Goal: Information Seeking & Learning: Compare options

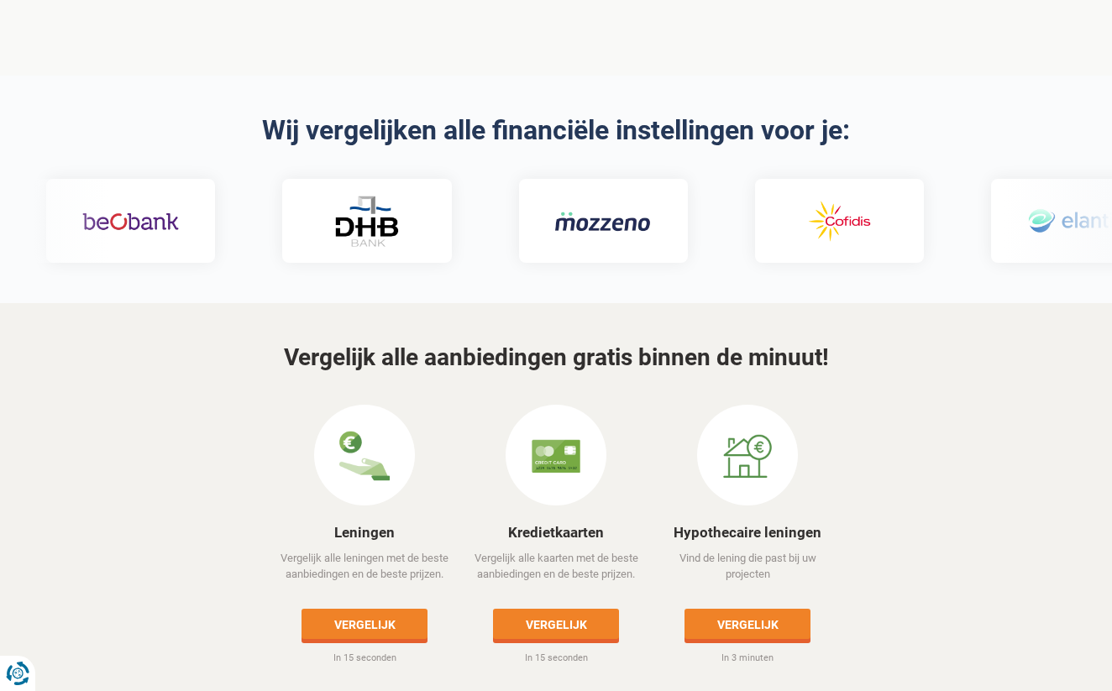
scroll to position [521, 0]
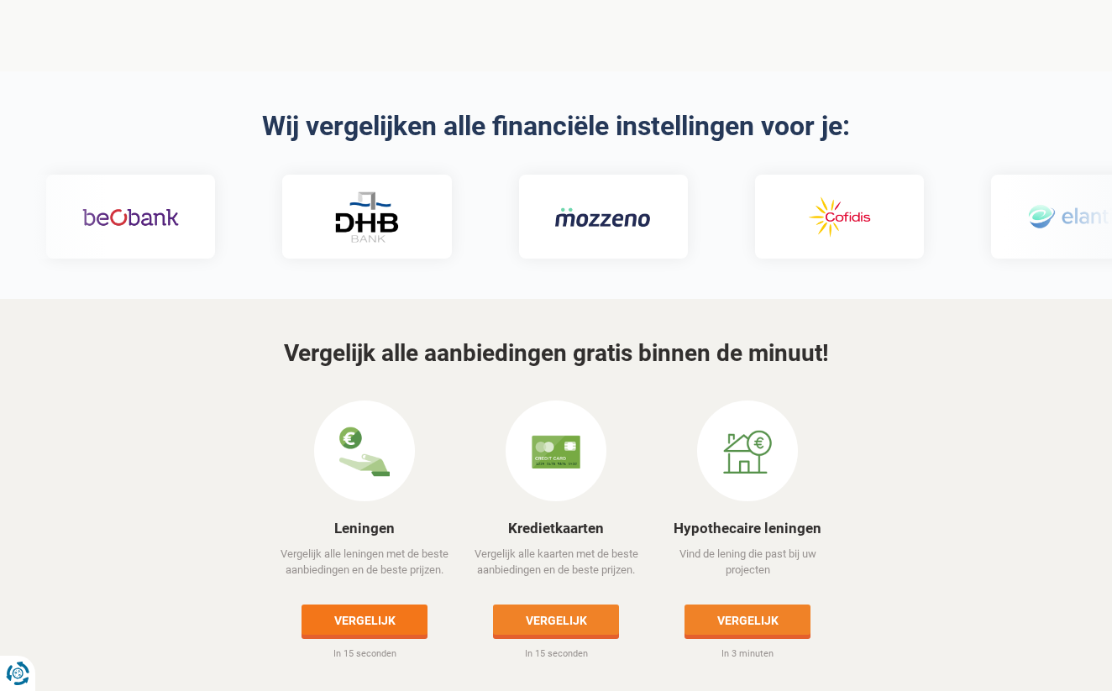
click at [337, 604] on link "Vergelijk" at bounding box center [364, 619] width 126 height 30
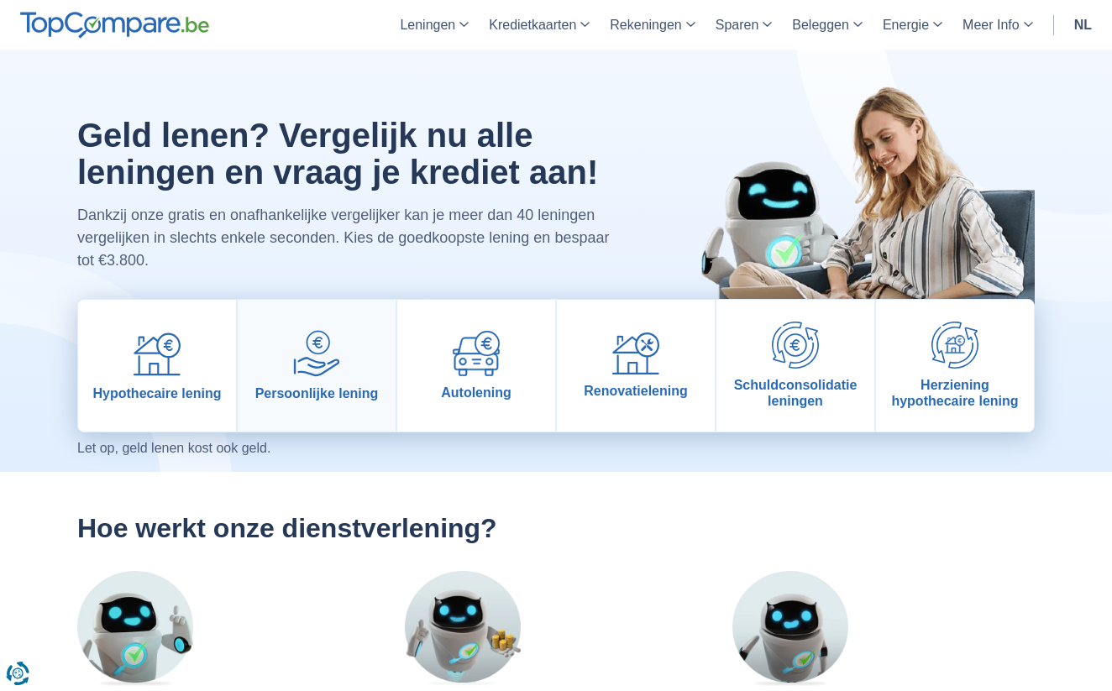
click at [311, 351] on img at bounding box center [316, 353] width 47 height 47
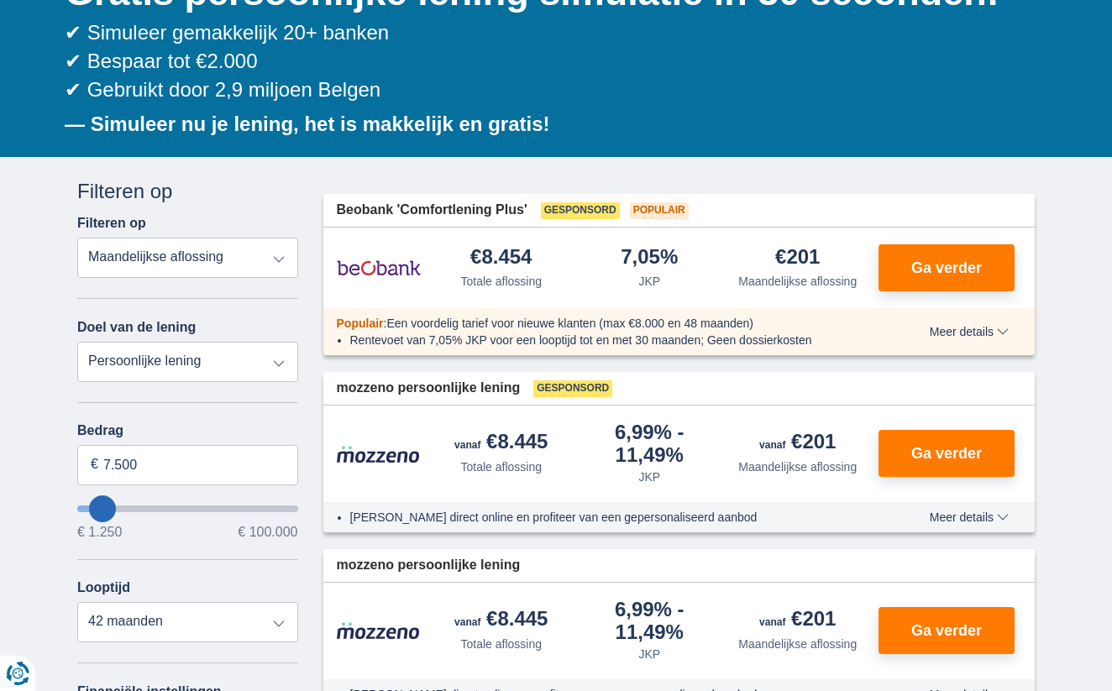
scroll to position [219, 0]
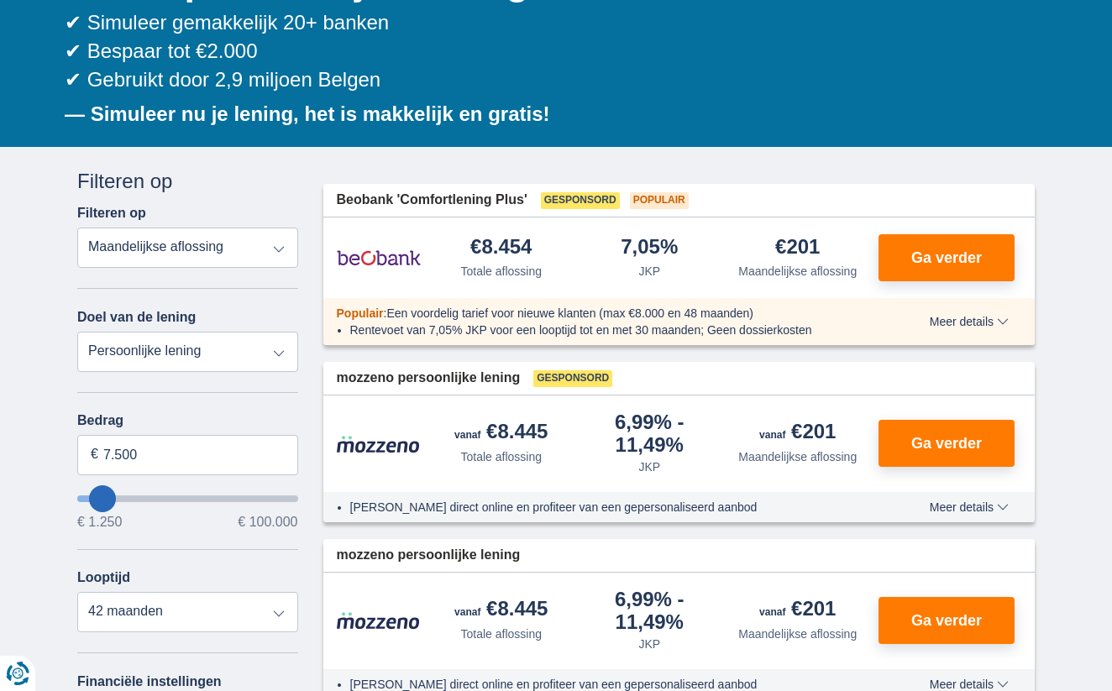
type input "6.250"
type input "6250"
type input "5.250"
type input "5250"
select select "36"
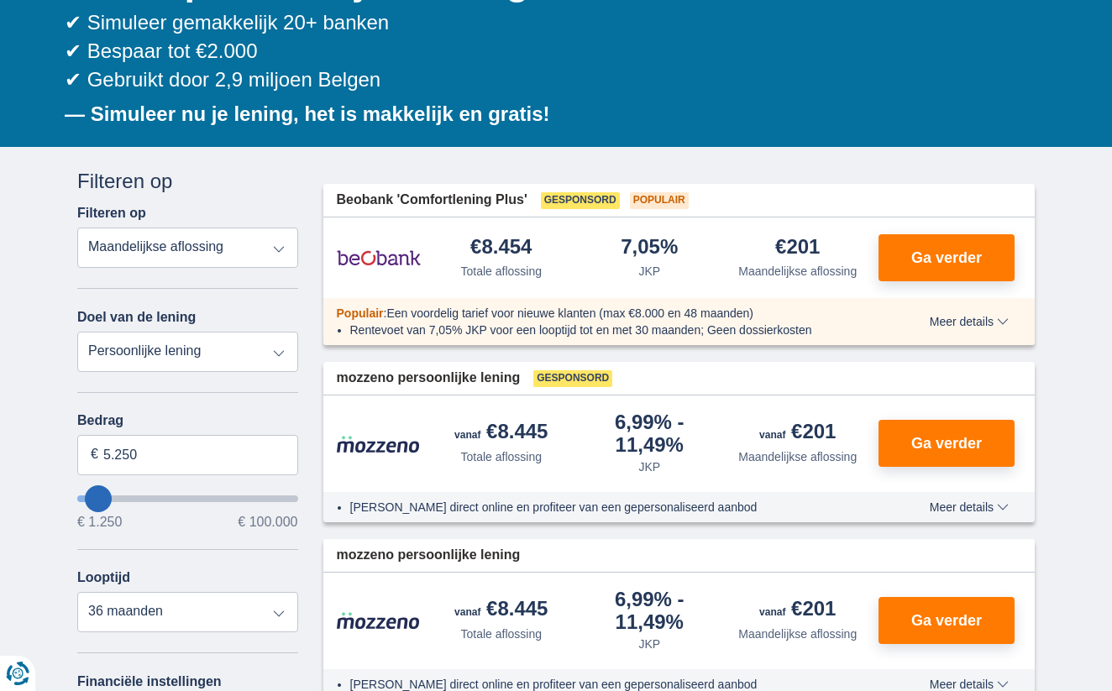
type input "4.250"
type input "4250"
type input "3.250"
type input "3250"
select select "30"
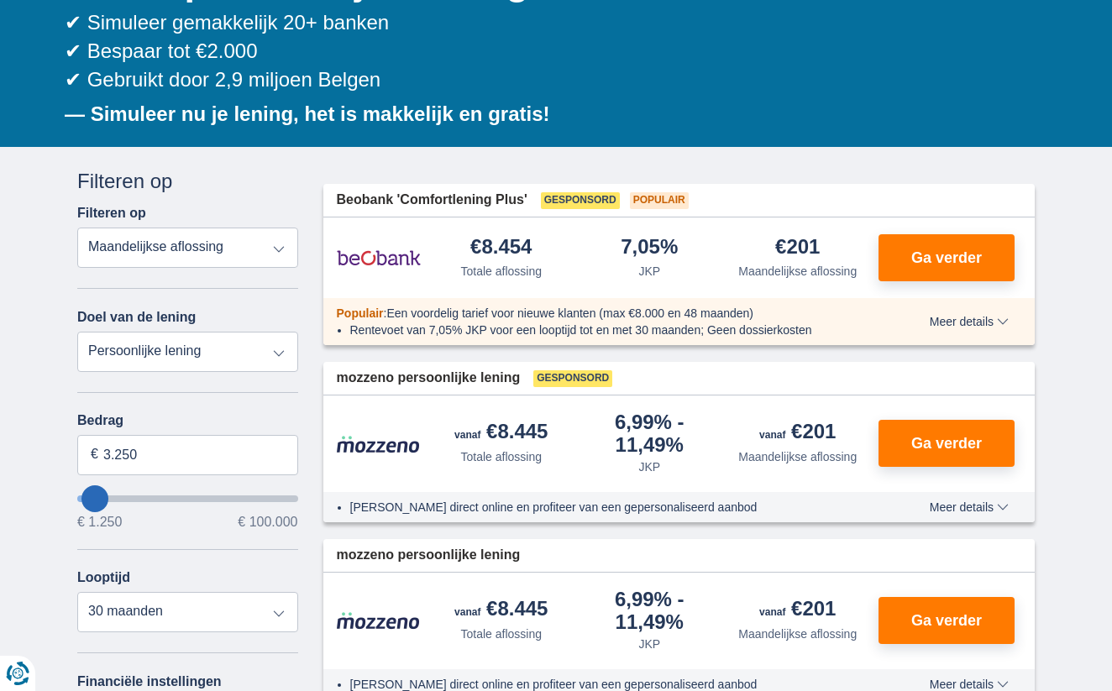
type input "2.250"
type input "2250"
select select "24"
type input "1.250"
drag, startPoint x: 103, startPoint y: 503, endPoint x: 90, endPoint y: 498, distance: 14.3
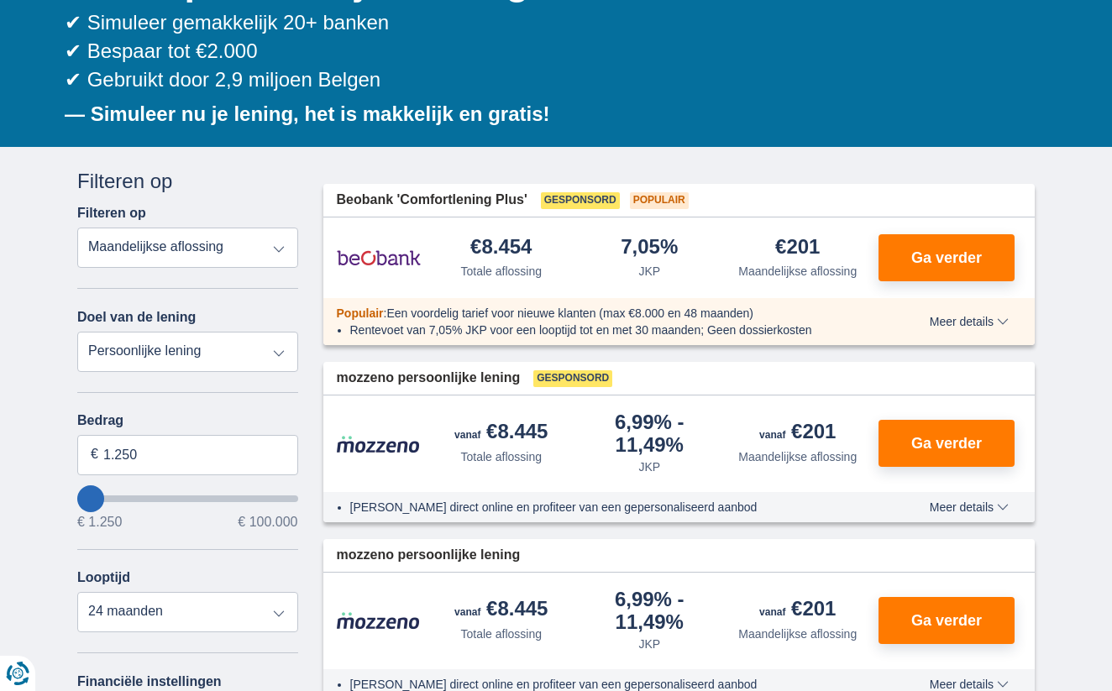
type input "1250"
click at [90, 498] on input "wantToBorrow" at bounding box center [187, 498] width 221 height 7
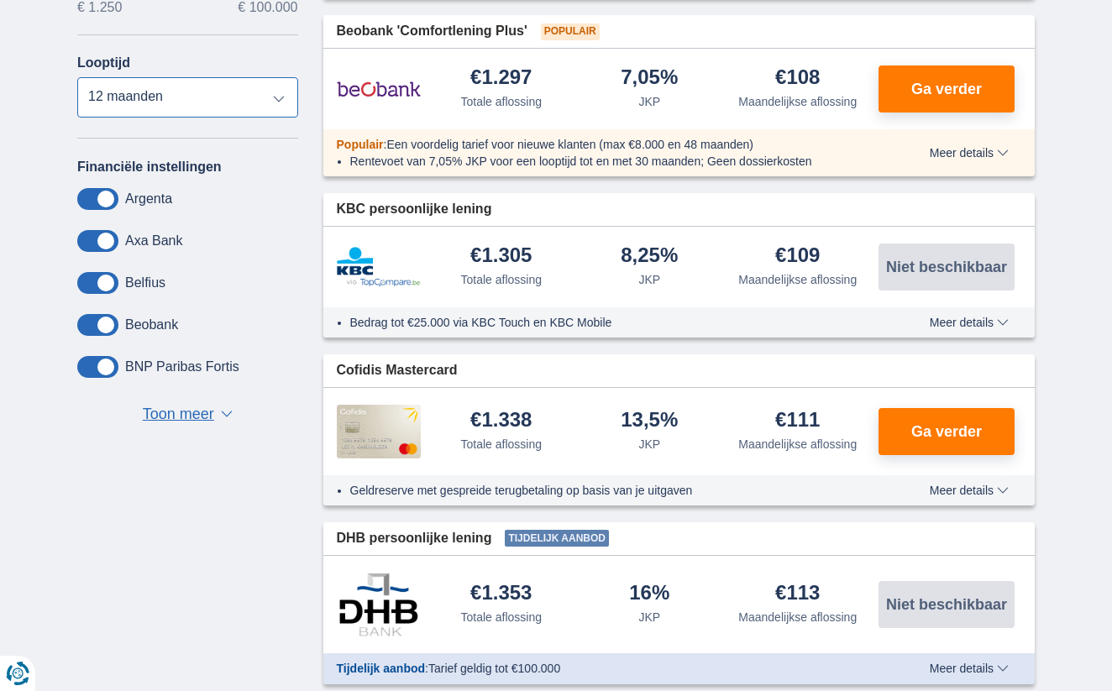
scroll to position [734, 0]
click at [89, 360] on span at bounding box center [97, 367] width 41 height 22
click at [0, 0] on input "checkbox" at bounding box center [0, 0] width 0 height 0
click at [97, 322] on span at bounding box center [97, 325] width 41 height 22
click at [0, 0] on input "checkbox" at bounding box center [0, 0] width 0 height 0
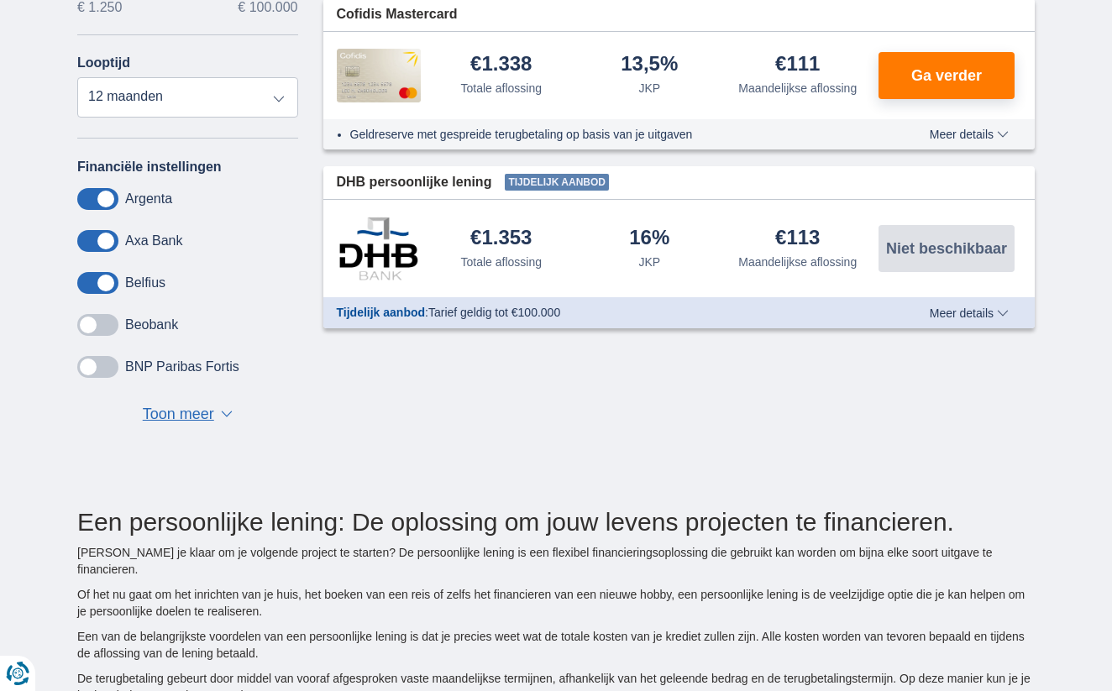
click at [101, 275] on span at bounding box center [97, 283] width 41 height 22
click at [0, 0] on input "checkbox" at bounding box center [0, 0] width 0 height 0
click at [98, 236] on span at bounding box center [97, 241] width 41 height 22
click at [0, 0] on input "checkbox" at bounding box center [0, 0] width 0 height 0
click at [98, 188] on span at bounding box center [97, 199] width 41 height 22
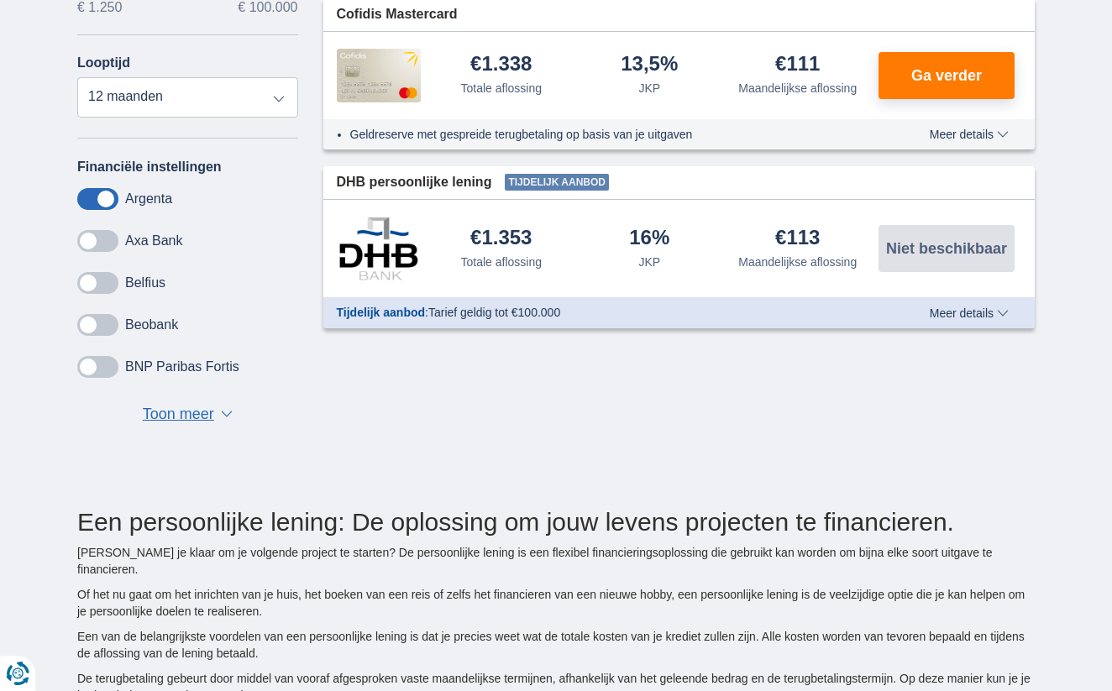
click at [0, 0] on input "checkbox" at bounding box center [0, 0] width 0 height 0
click at [188, 411] on span "Toon meer" at bounding box center [178, 415] width 71 height 22
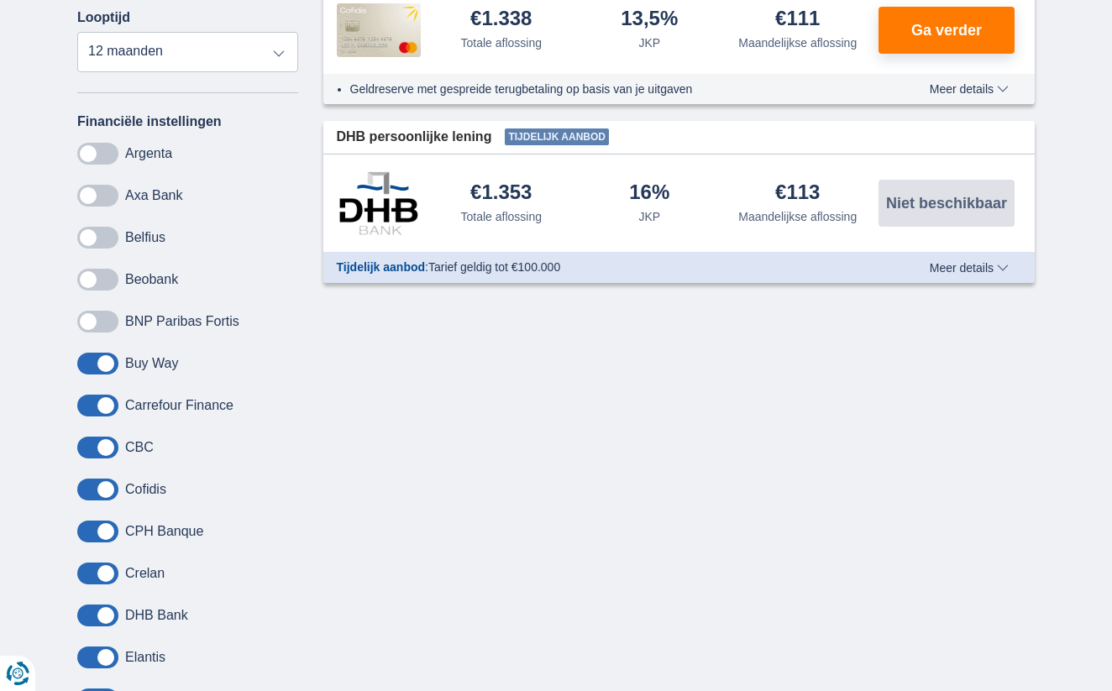
scroll to position [795, 0]
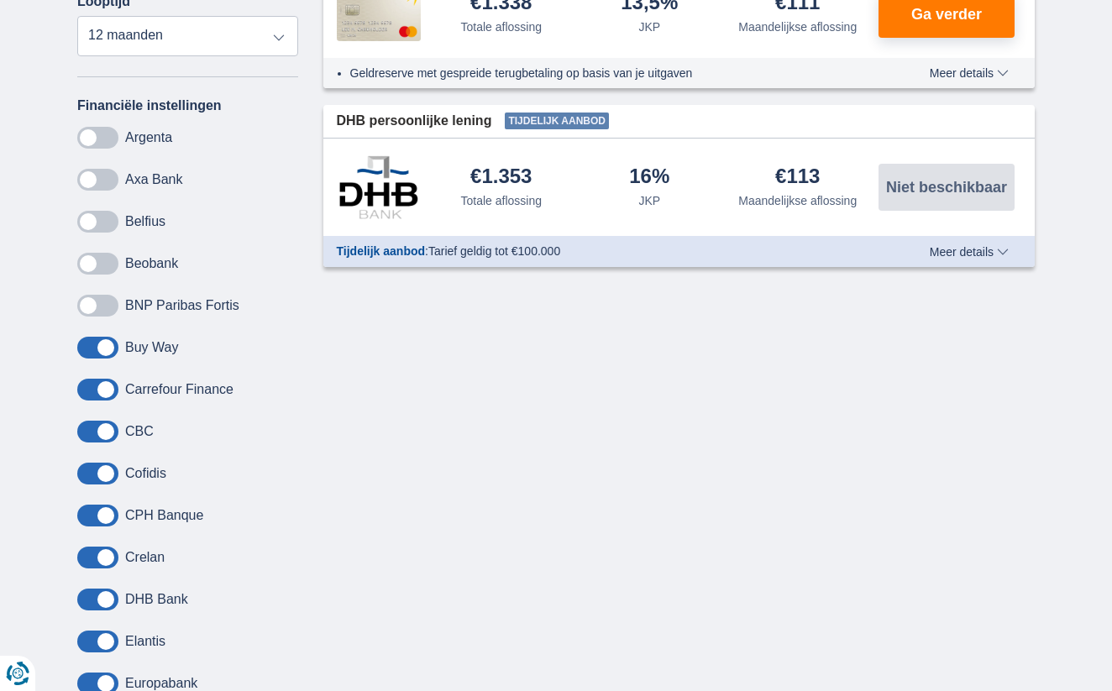
click at [107, 426] on span at bounding box center [97, 432] width 41 height 22
click at [0, 0] on input "checkbox" at bounding box center [0, 0] width 0 height 0
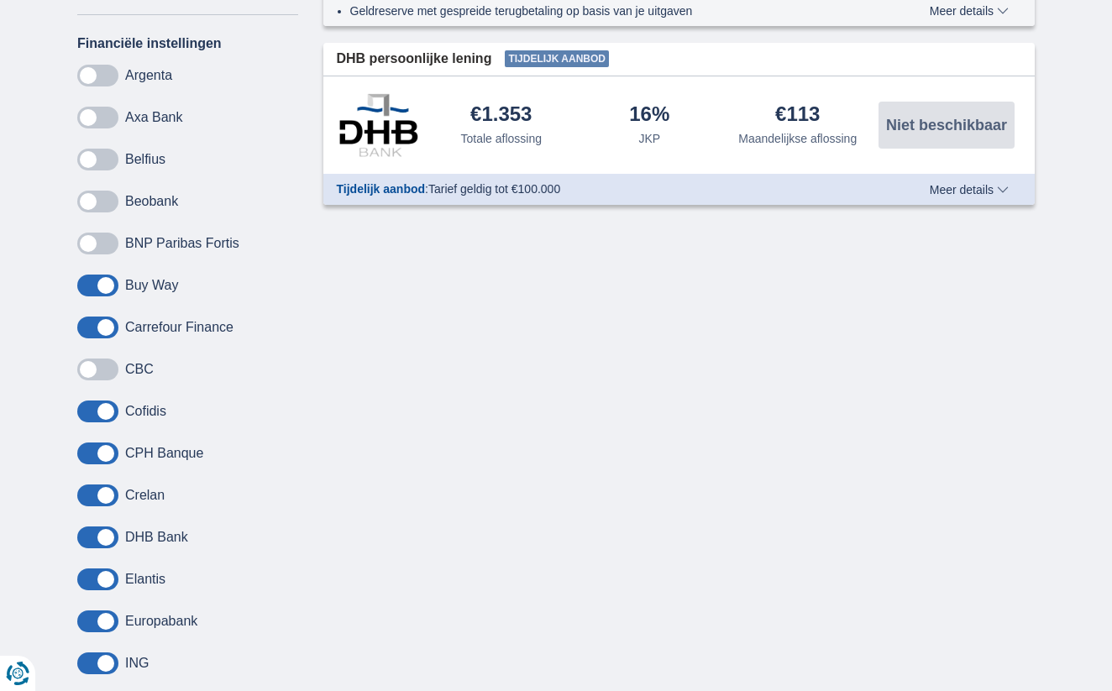
scroll to position [872, 0]
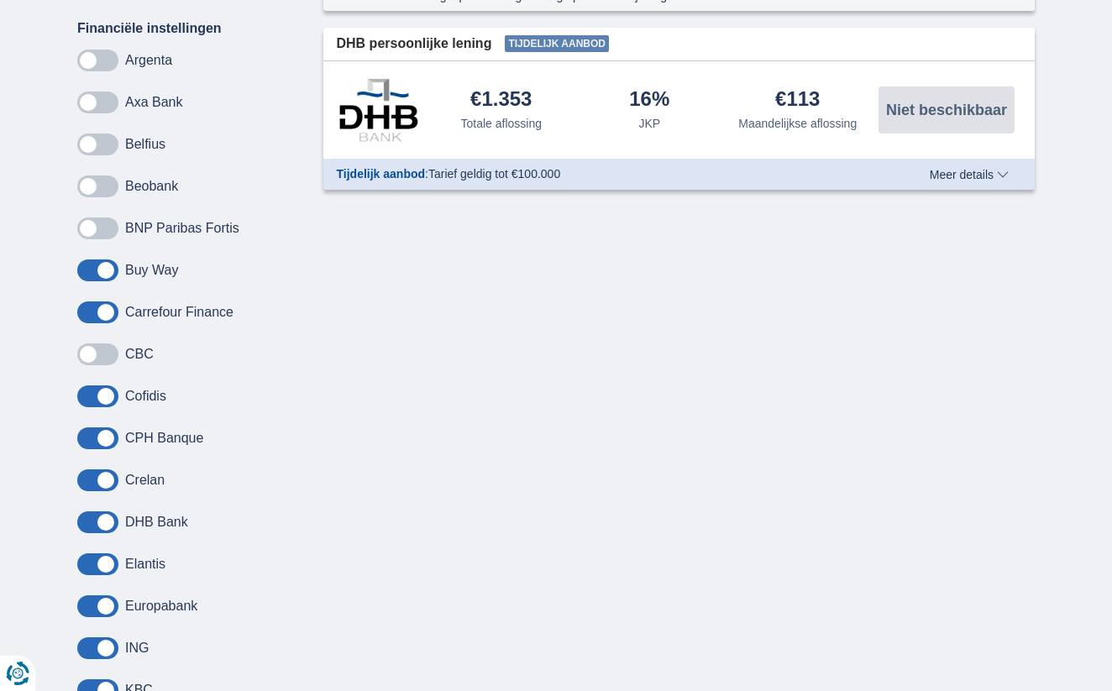
click at [97, 478] on span at bounding box center [97, 480] width 41 height 22
click at [0, 0] on input "checkbox" at bounding box center [0, 0] width 0 height 0
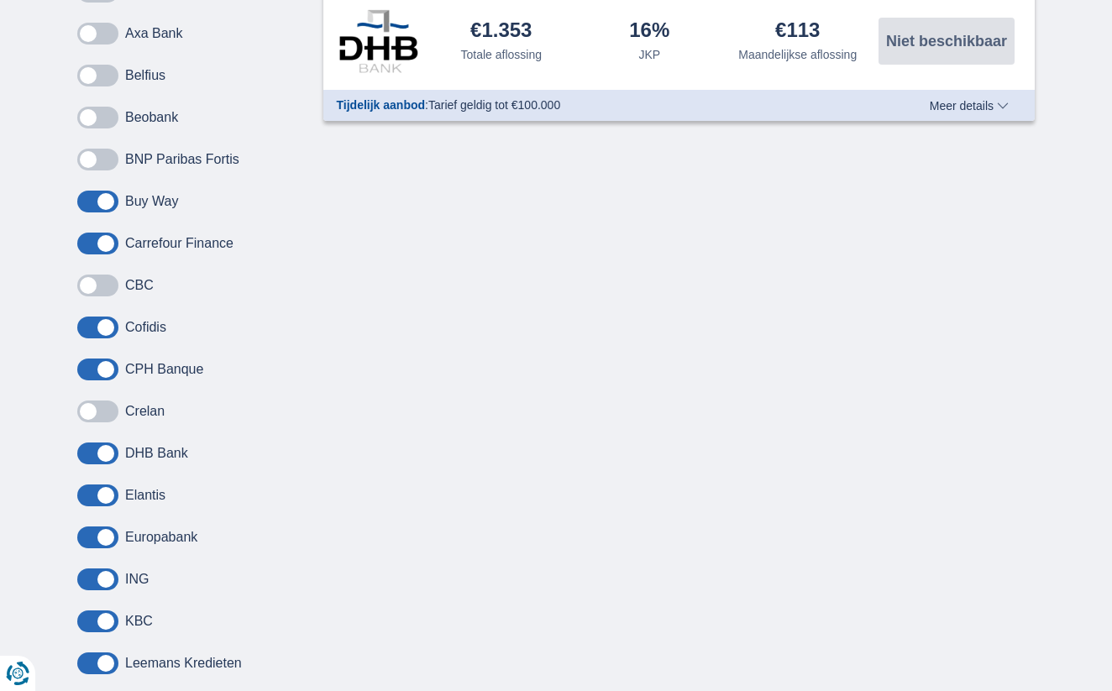
scroll to position [1097, 0]
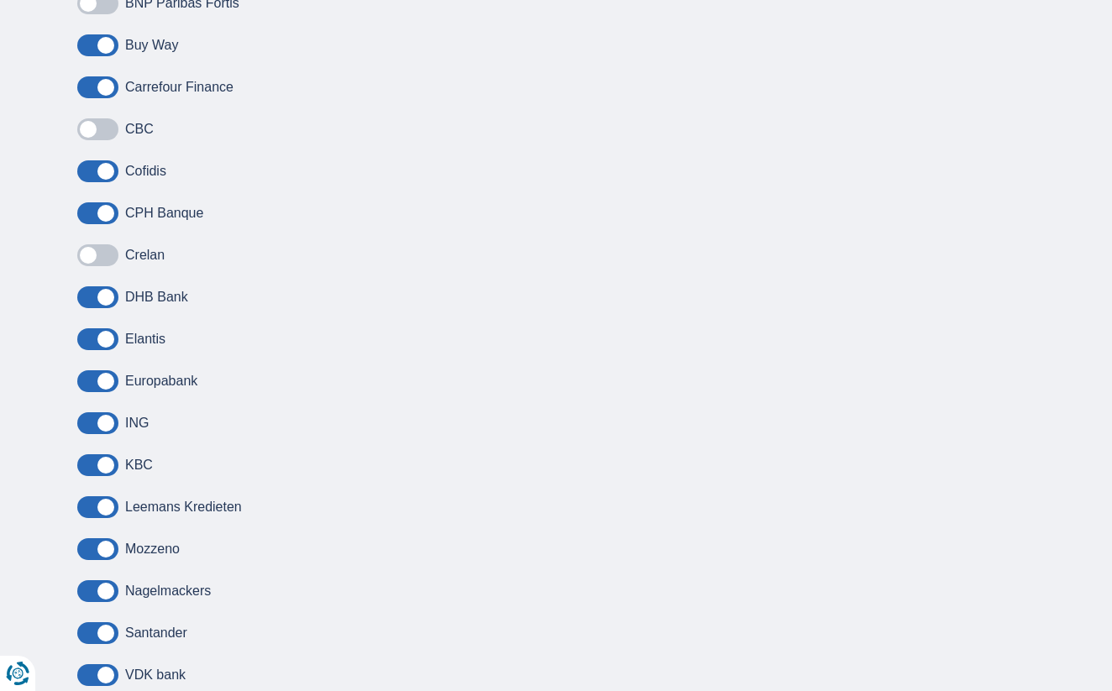
click at [91, 383] on span at bounding box center [97, 381] width 41 height 22
click at [0, 0] on input "checkbox" at bounding box center [0, 0] width 0 height 0
click at [92, 428] on span at bounding box center [97, 423] width 41 height 22
click at [0, 0] on input "checkbox" at bounding box center [0, 0] width 0 height 0
click at [95, 458] on span at bounding box center [97, 465] width 41 height 22
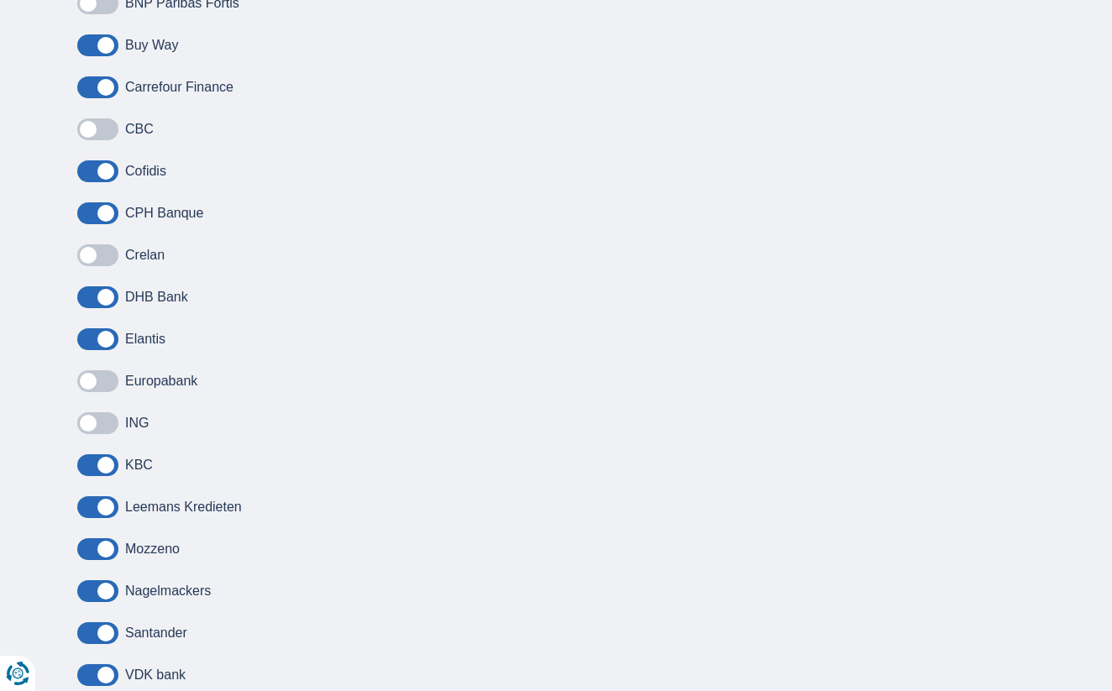
click at [0, 0] on input "checkbox" at bounding box center [0, 0] width 0 height 0
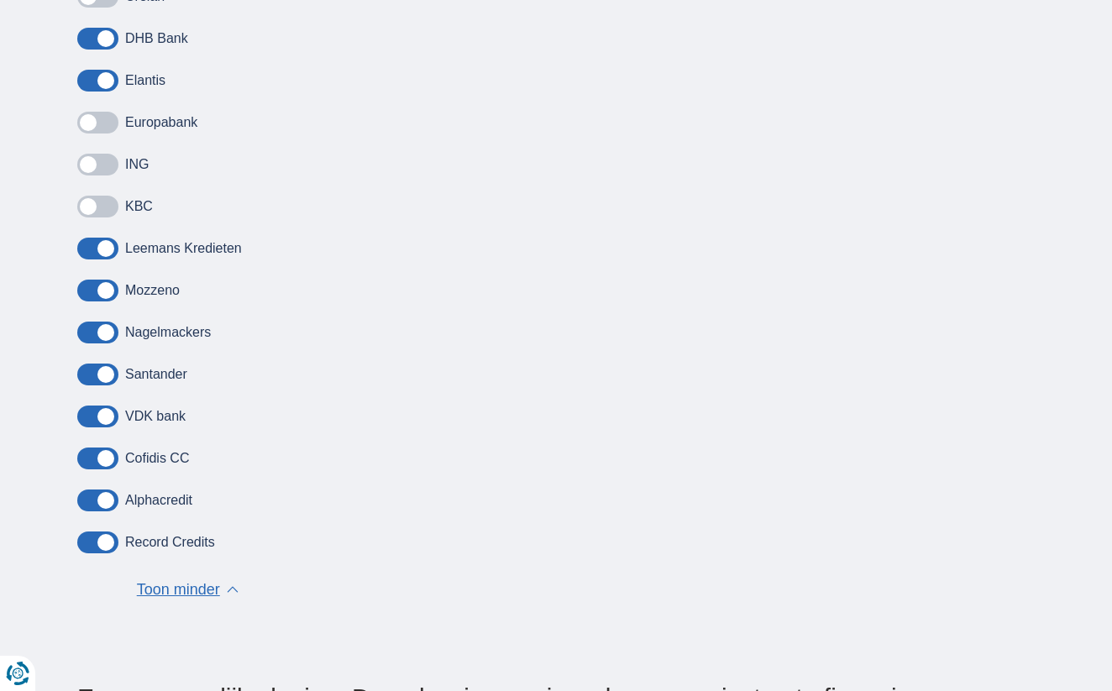
scroll to position [1357, 0]
click at [101, 416] on span at bounding box center [97, 416] width 41 height 22
click at [0, 0] on input "checkbox" at bounding box center [0, 0] width 0 height 0
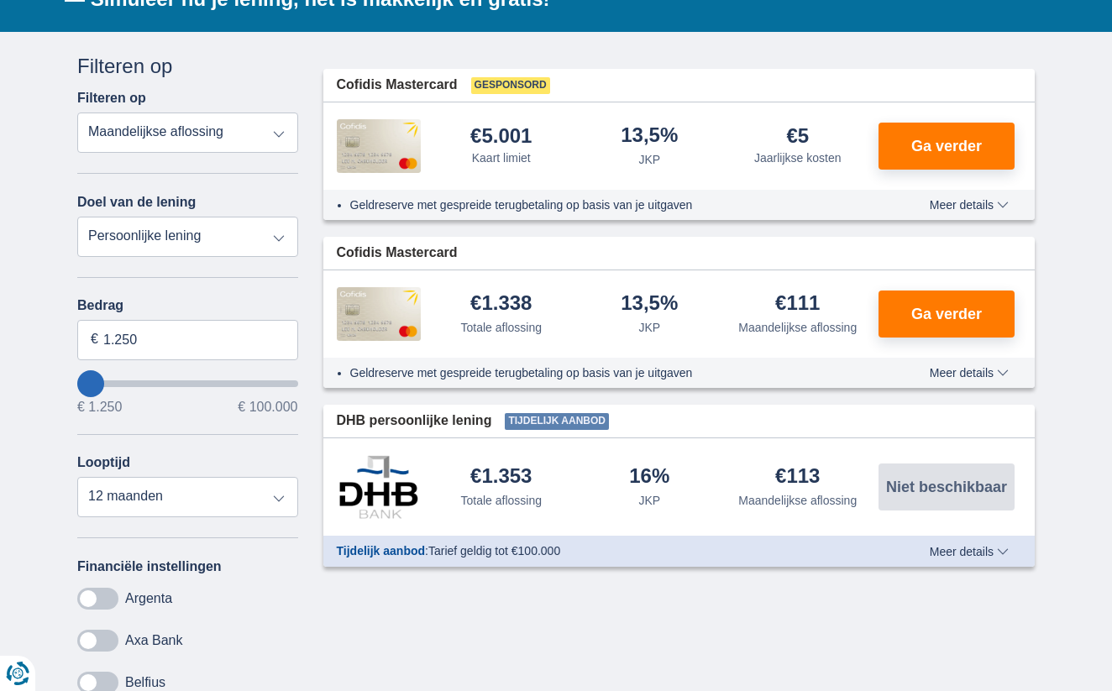
scroll to position [334, 0]
click at [944, 546] on span "Meer details" at bounding box center [968, 552] width 79 height 12
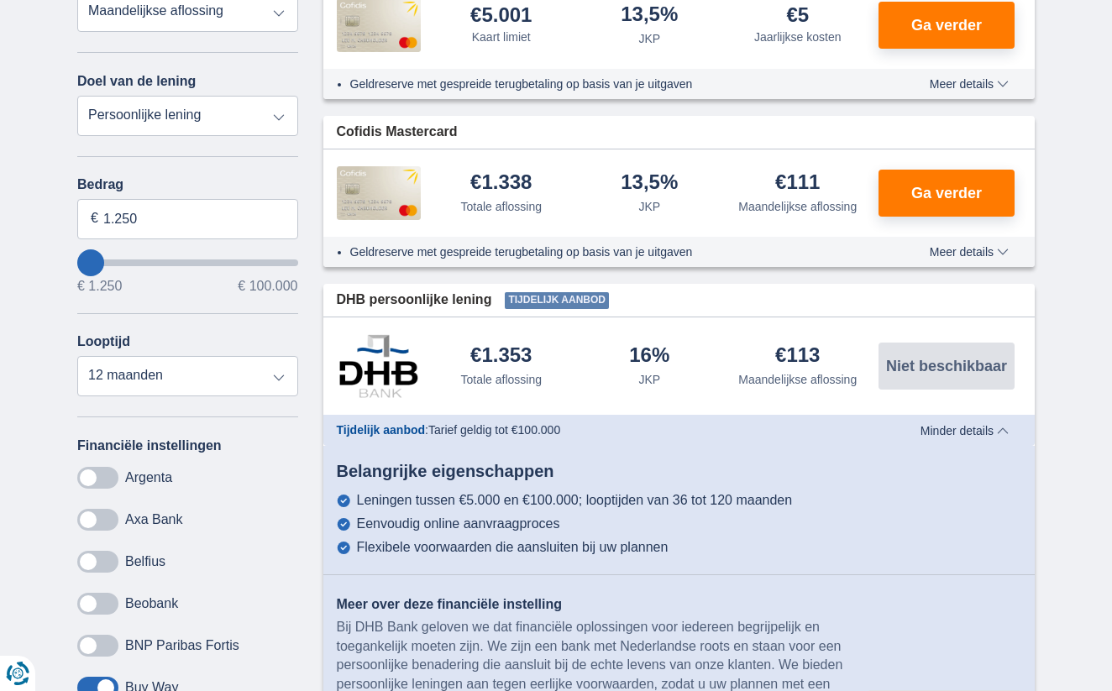
scroll to position [549, 0]
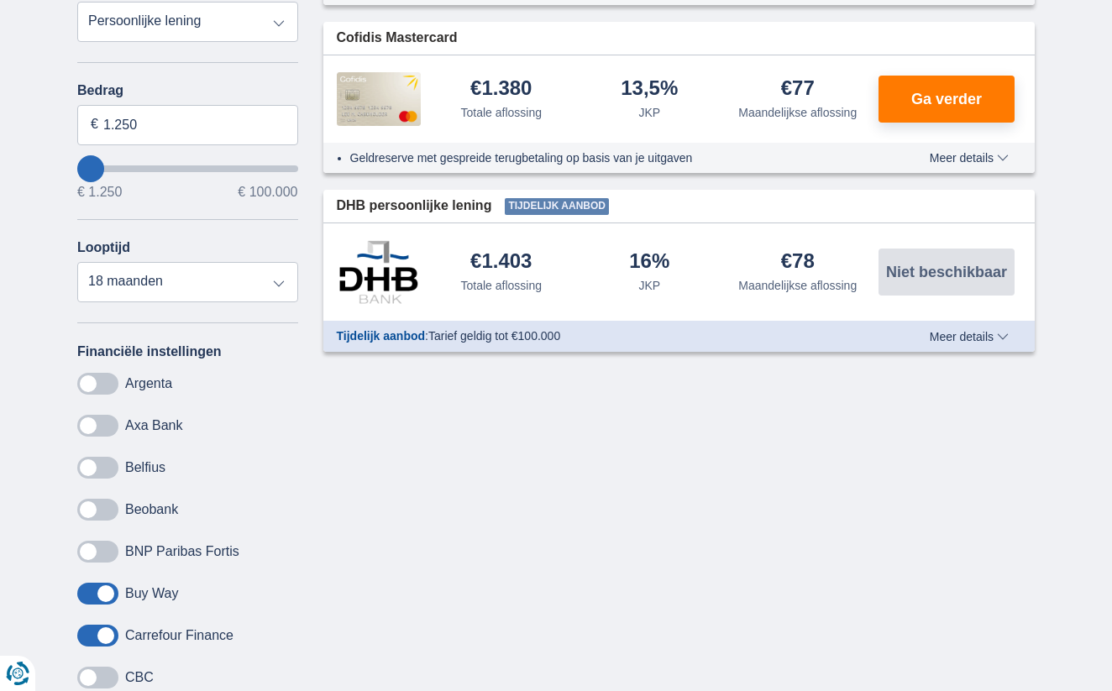
click at [144, 259] on div "Looptijd 12 maanden 18 maanden 24 maanden" at bounding box center [187, 271] width 221 height 62
select select "24"
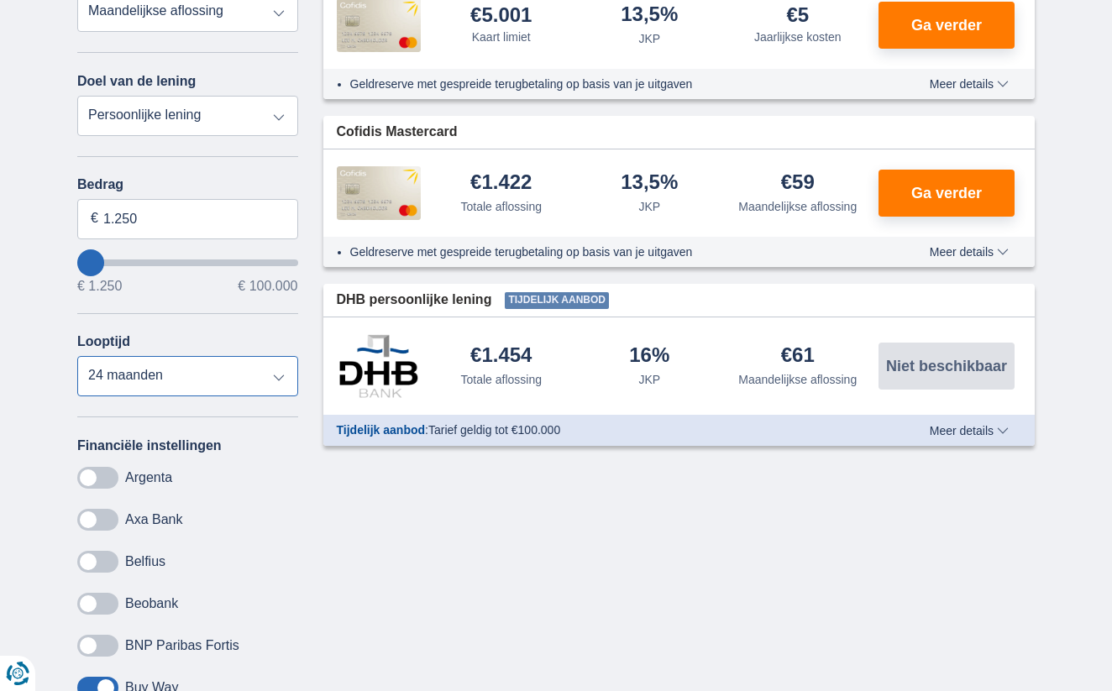
scroll to position [442, 0]
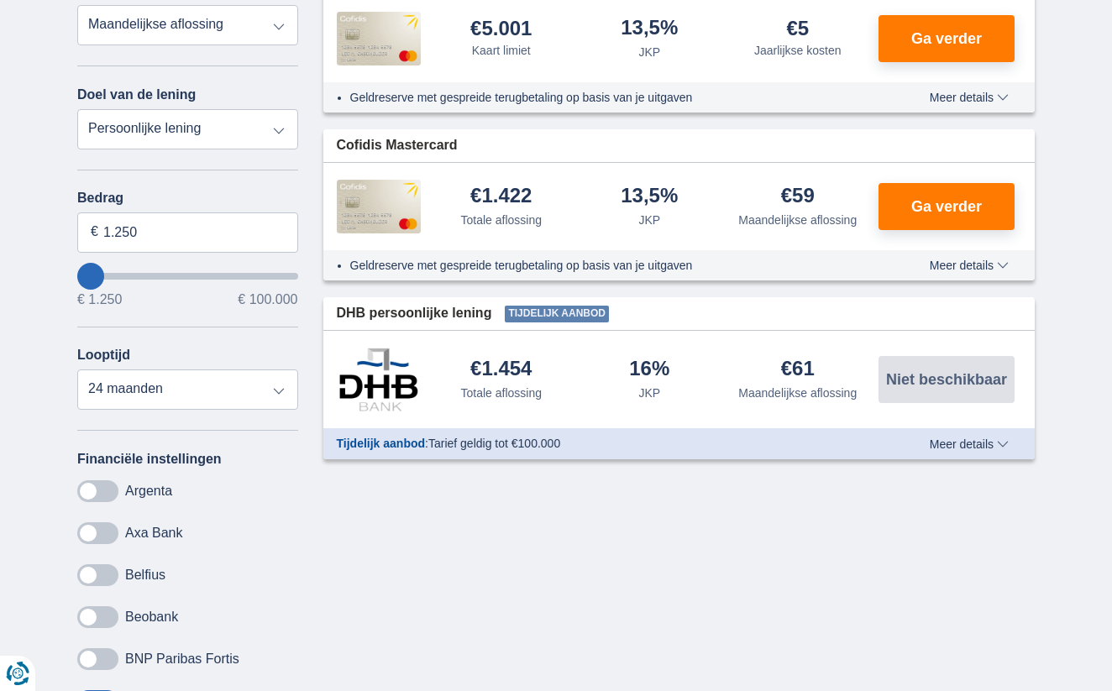
type input "5.250"
type input "5250"
select select "36"
type input "5250"
click at [98, 273] on input "wantToBorrow" at bounding box center [187, 276] width 221 height 7
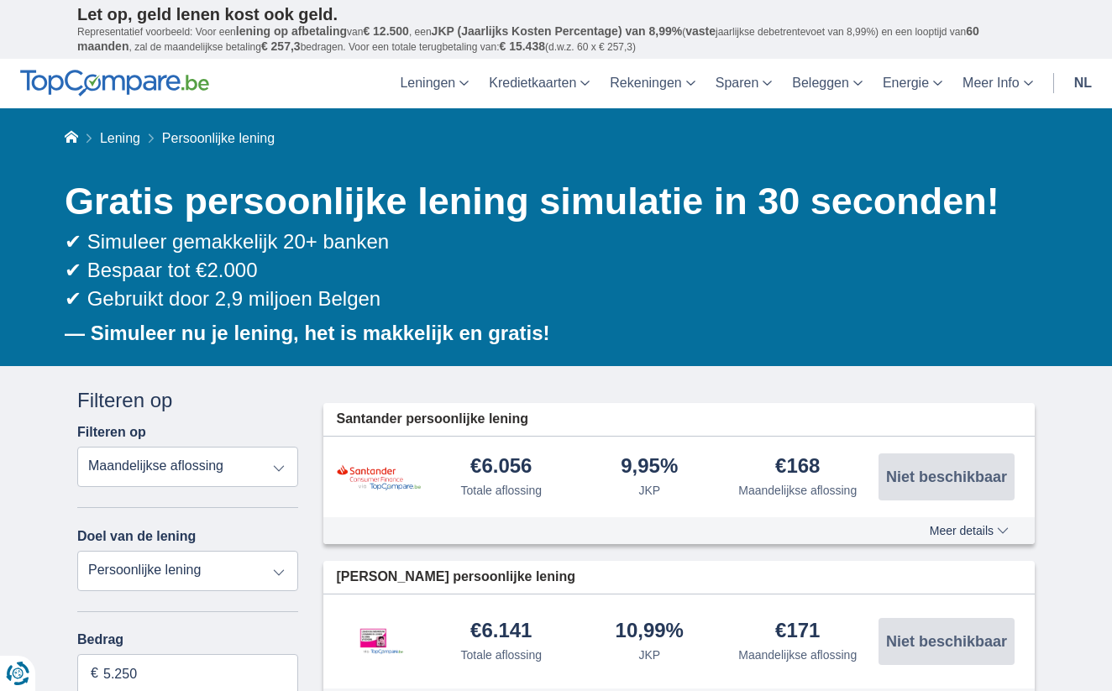
scroll to position [0, 0]
click at [143, 74] on img at bounding box center [114, 83] width 189 height 27
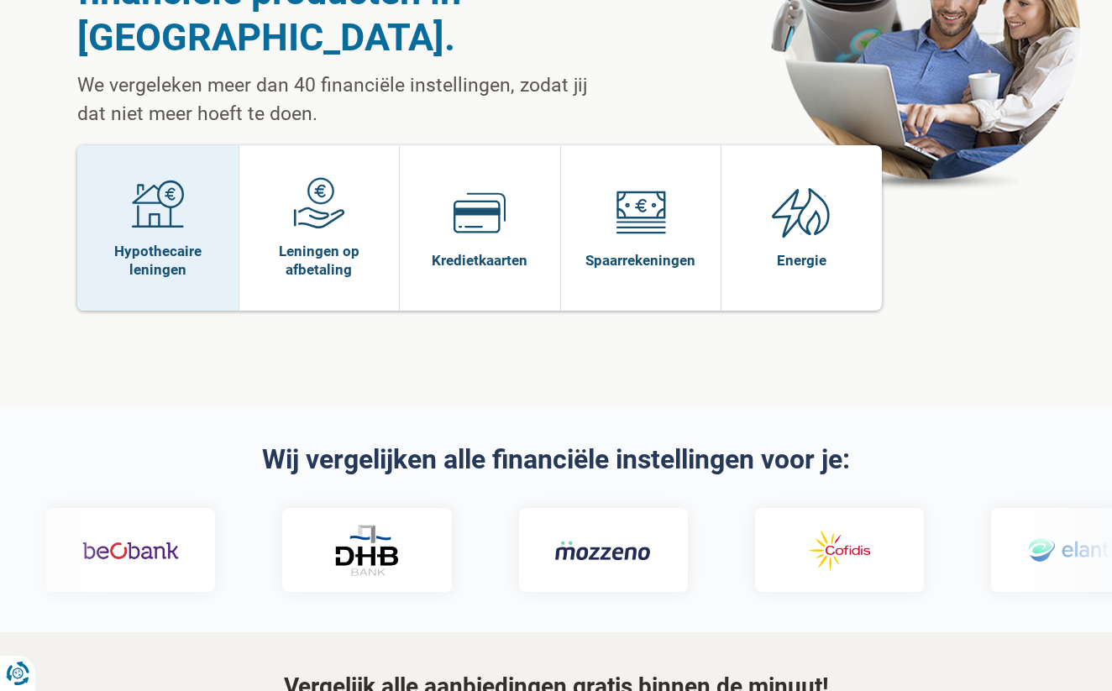
scroll to position [221, 0]
